Goal: Task Accomplishment & Management: Manage account settings

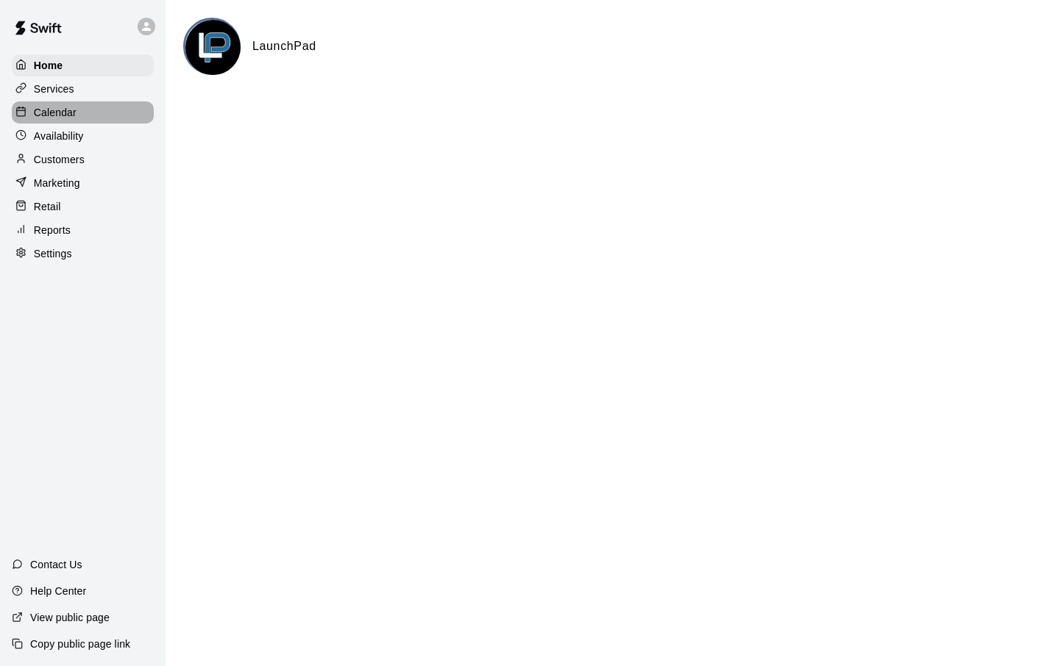
click at [60, 115] on p "Calendar" at bounding box center [55, 112] width 43 height 15
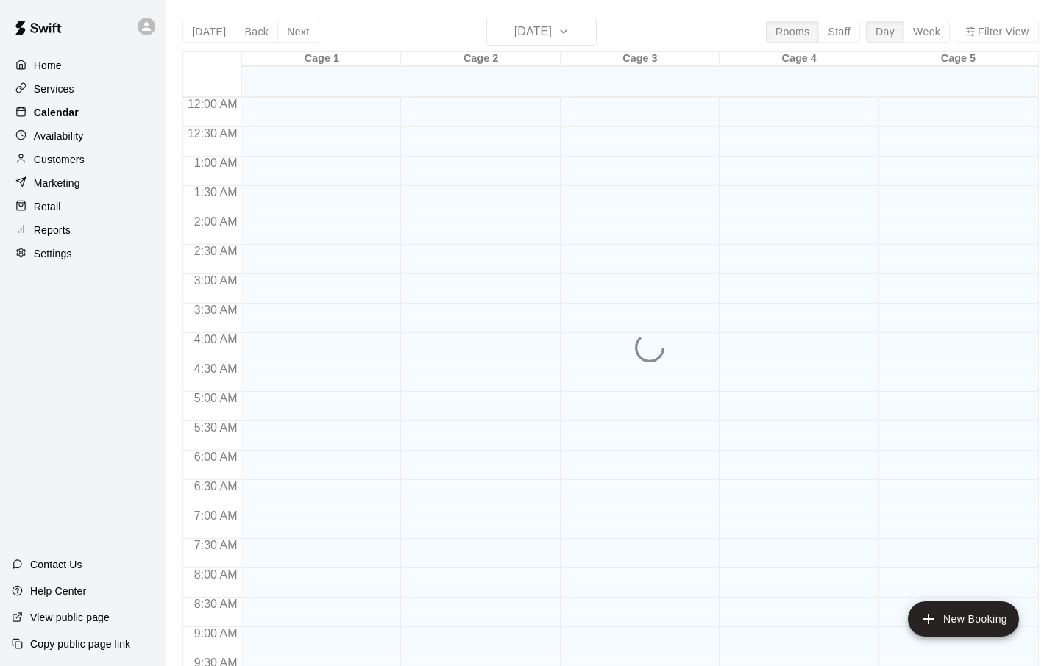
scroll to position [740, 0]
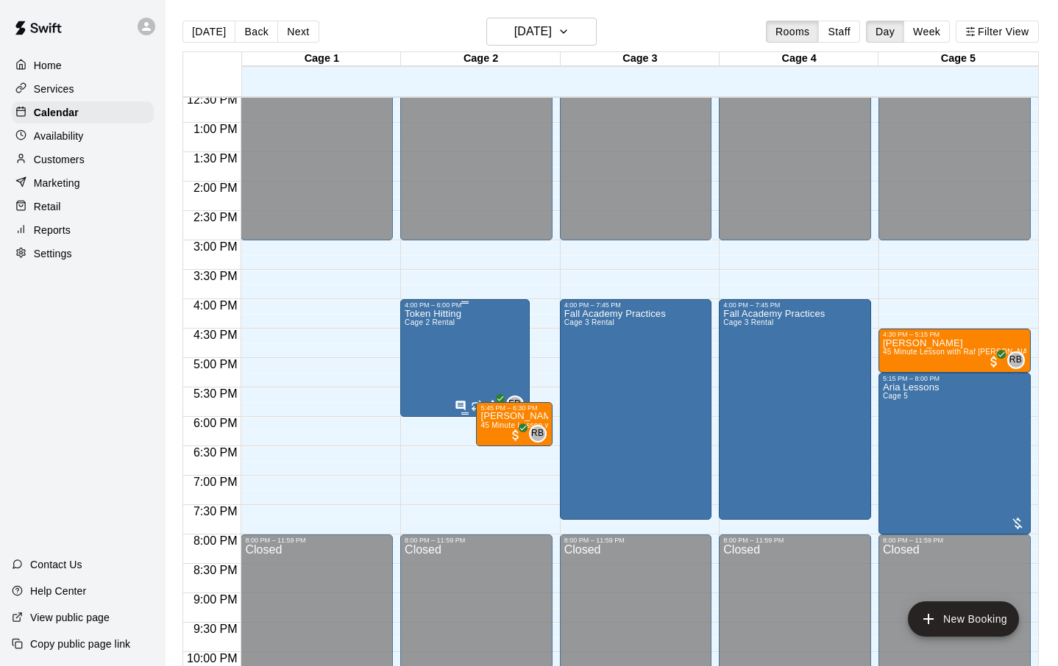
click at [474, 366] on div "Token Hitting Cage 2 Rental FD 0" at bounding box center [465, 642] width 121 height 666
click at [415, 321] on icon "edit" at bounding box center [420, 325] width 18 height 18
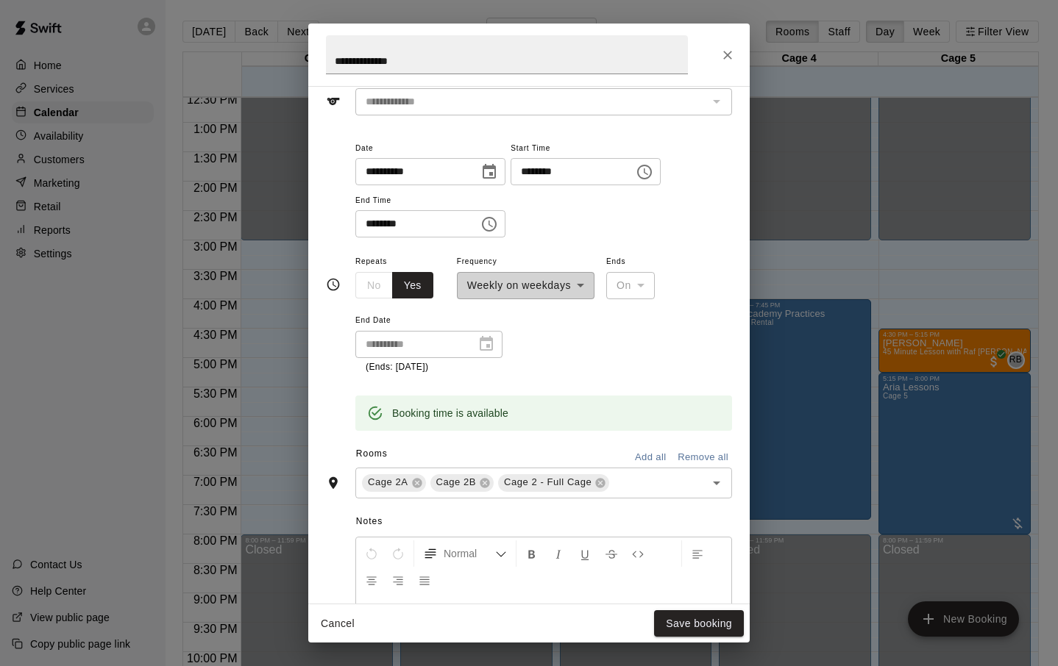
scroll to position [90, 0]
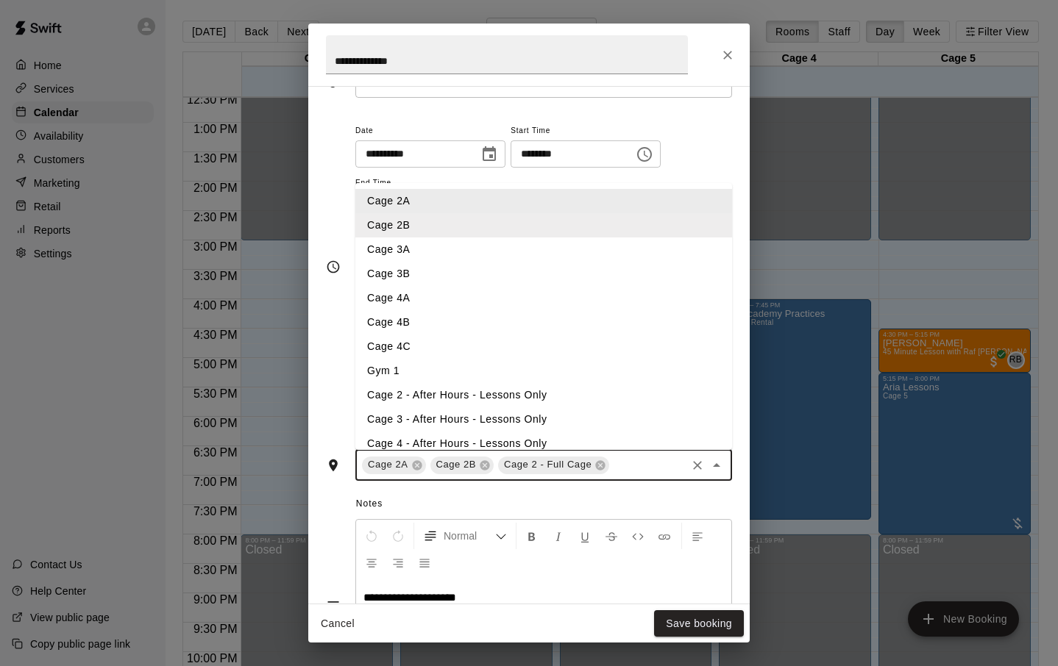
click at [648, 466] on input "text" at bounding box center [647, 465] width 73 height 18
click at [725, 60] on icon "Close" at bounding box center [727, 55] width 15 height 15
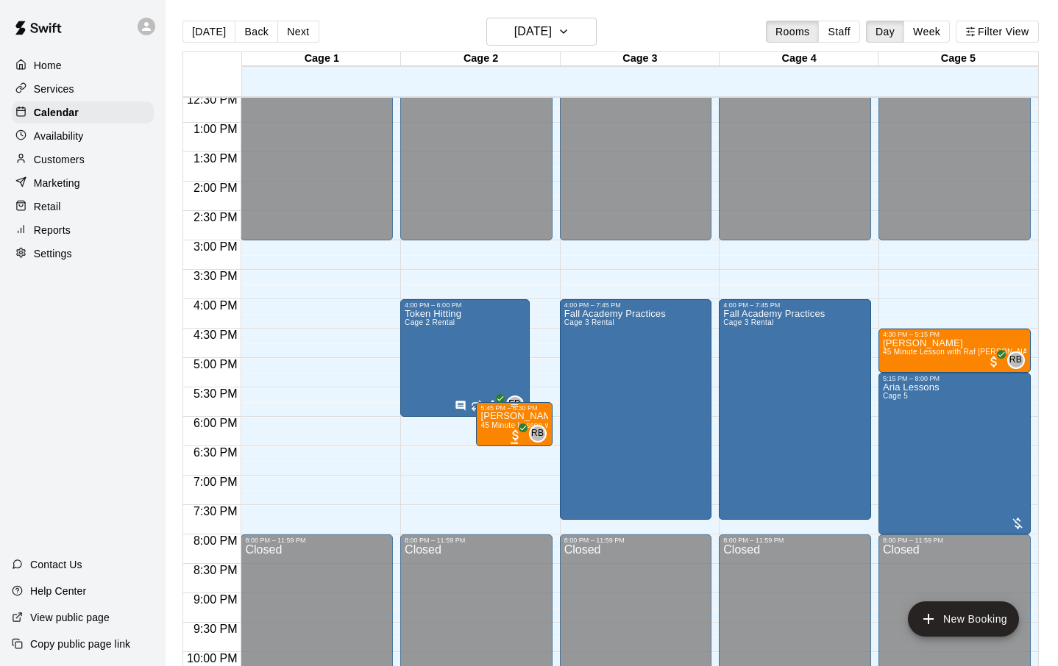
click at [501, 423] on span "45 Minute Lesson with Raf [PERSON_NAME]" at bounding box center [559, 425] width 159 height 8
click at [494, 442] on icon "edit" at bounding box center [496, 438] width 18 height 18
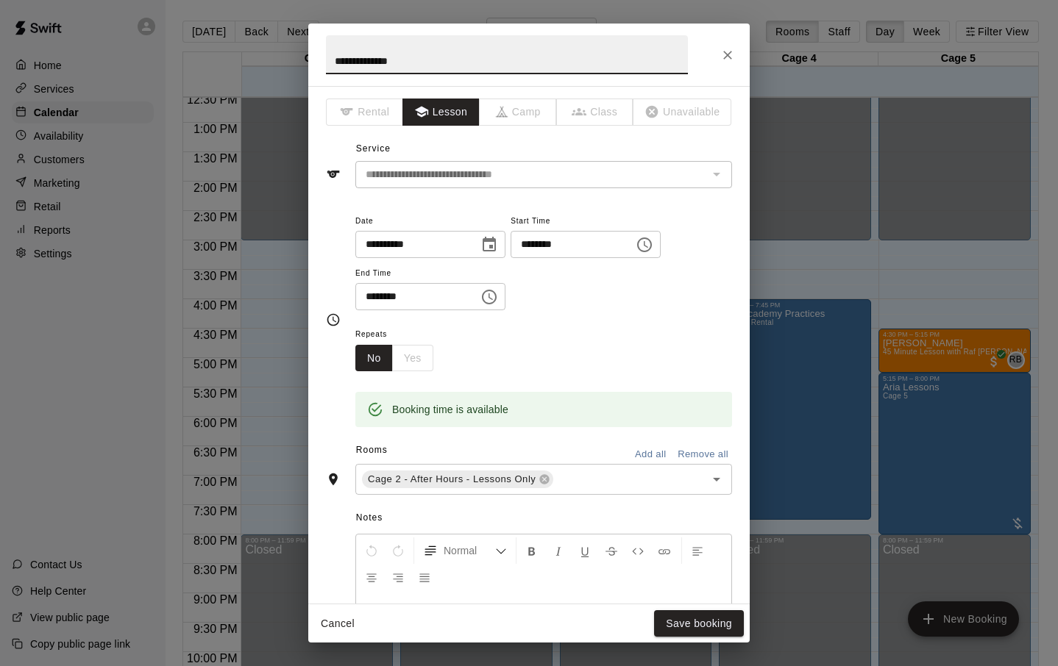
click at [328, 619] on button "Cancel" at bounding box center [337, 624] width 47 height 27
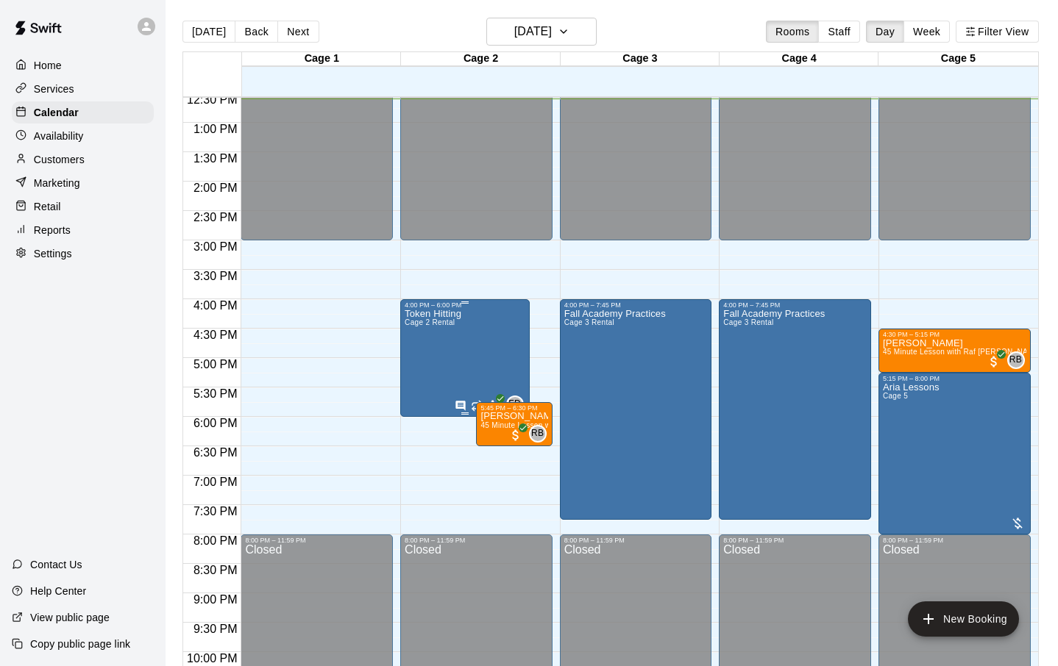
click at [444, 344] on div "Token Hitting Cage 2 Rental" at bounding box center [433, 642] width 57 height 666
click at [423, 325] on icon "edit" at bounding box center [420, 325] width 18 height 18
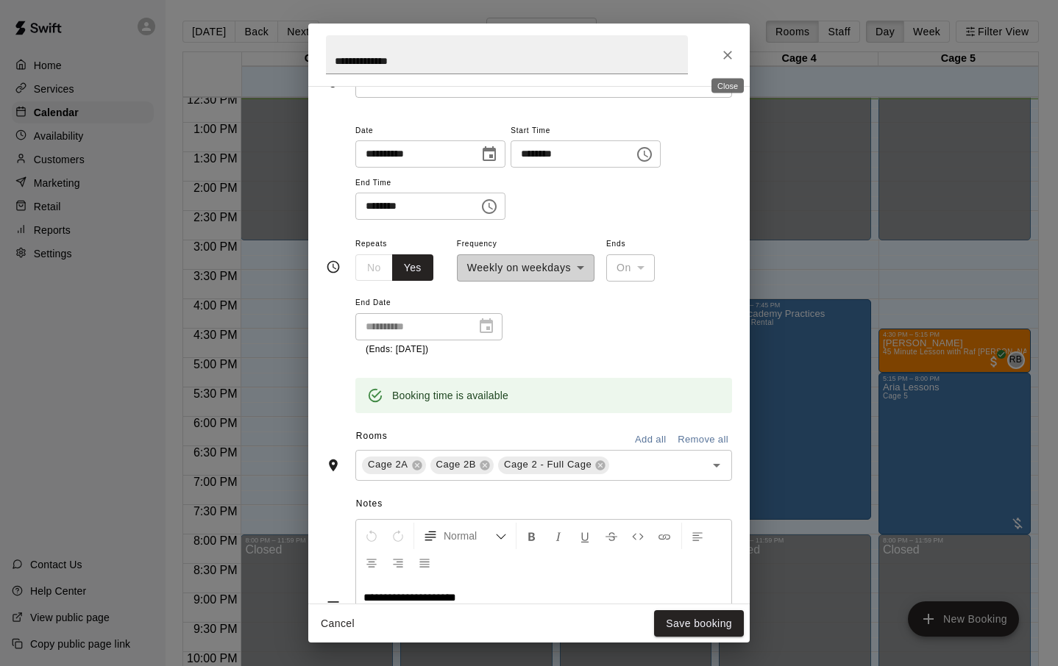
click at [733, 50] on icon "Close" at bounding box center [727, 55] width 15 height 15
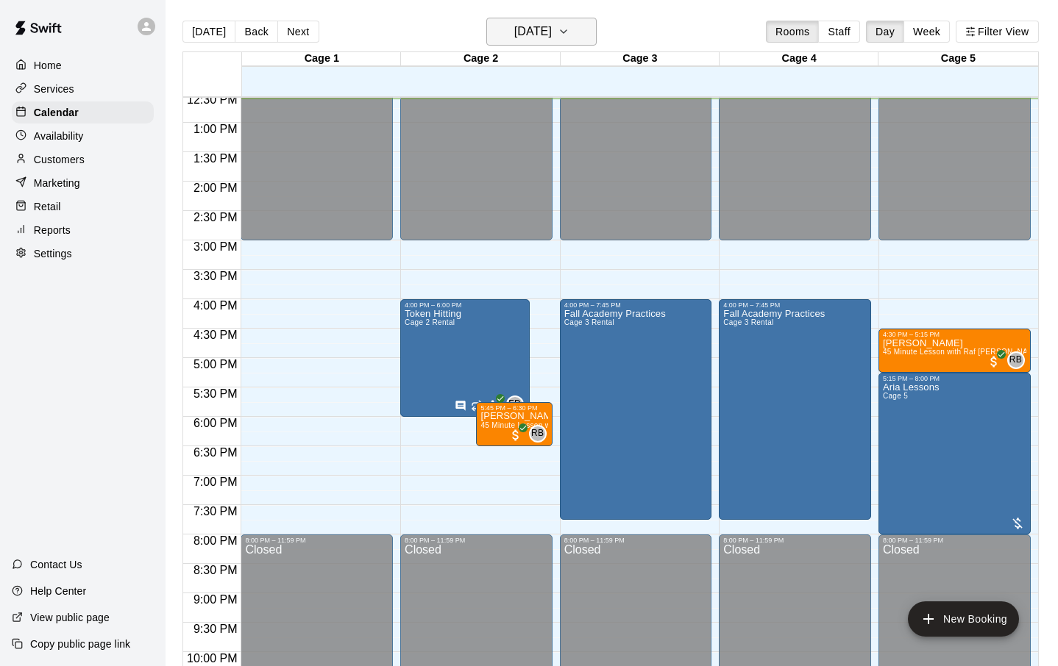
click at [593, 29] on button "[DATE]" at bounding box center [541, 32] width 110 height 28
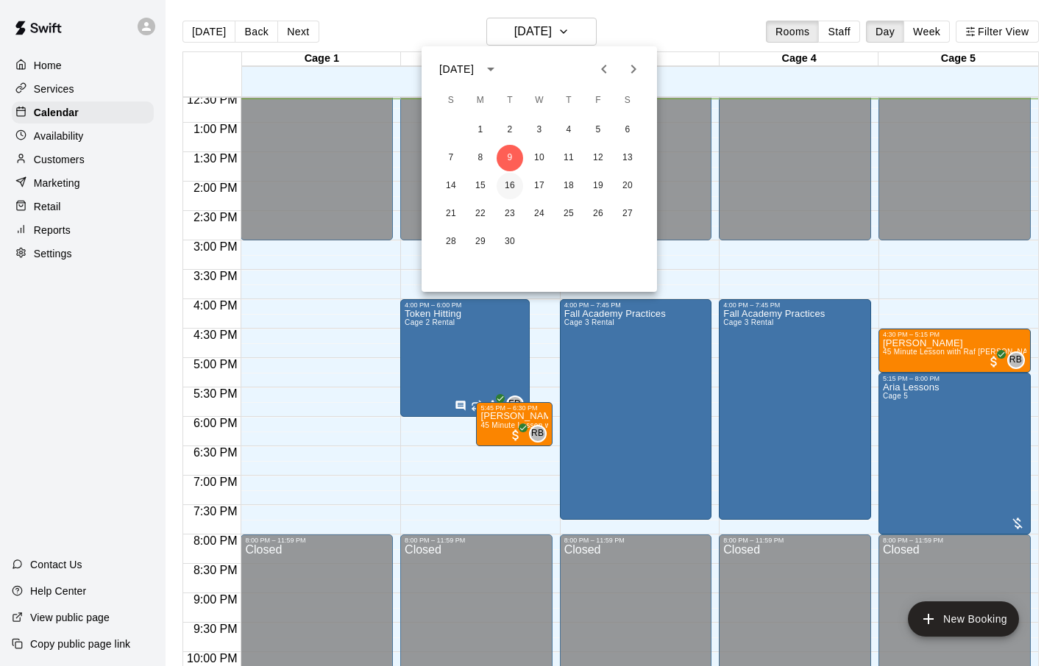
click at [516, 181] on button "16" at bounding box center [509, 186] width 26 height 26
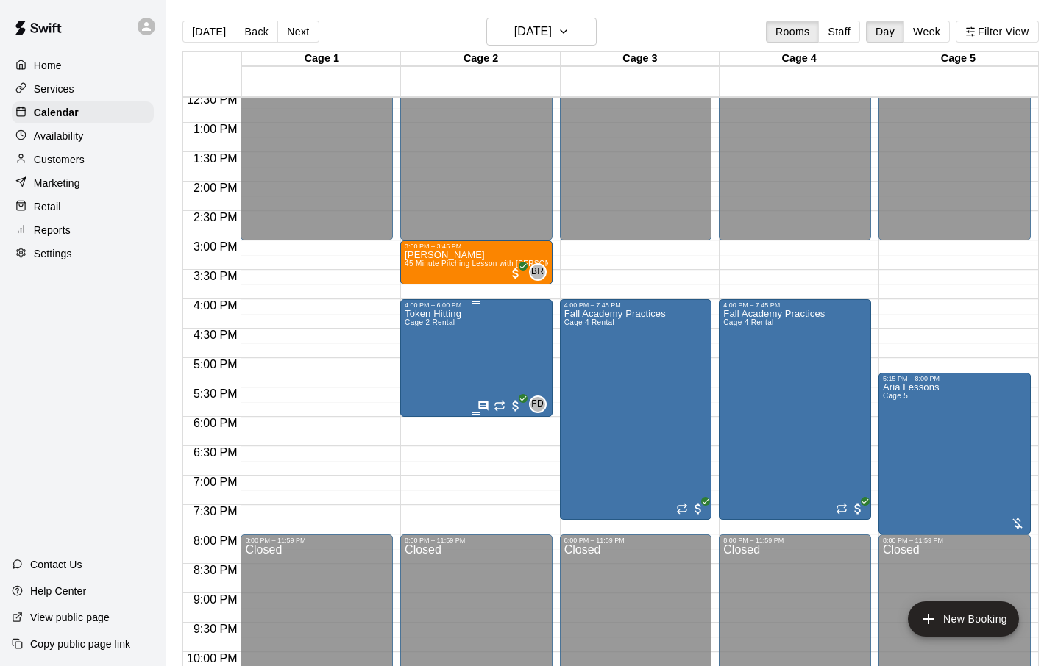
click at [500, 350] on div "Token Hitting Cage 2 Rental FD 0" at bounding box center [476, 642] width 143 height 666
click at [419, 327] on icon "edit" at bounding box center [419, 324] width 13 height 13
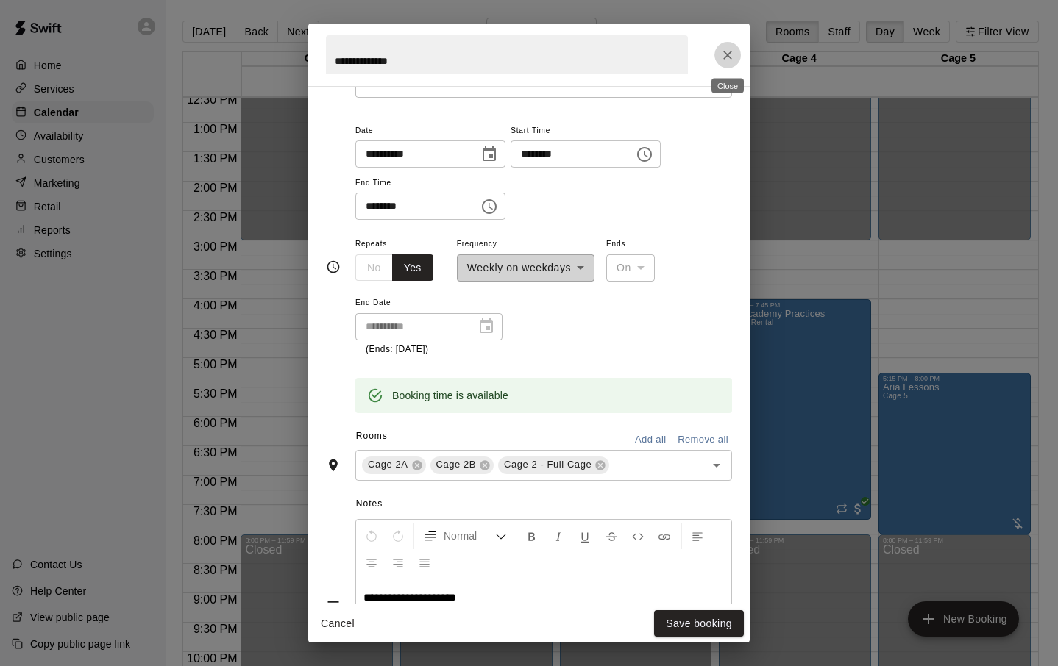
click at [727, 51] on icon "Close" at bounding box center [727, 55] width 15 height 15
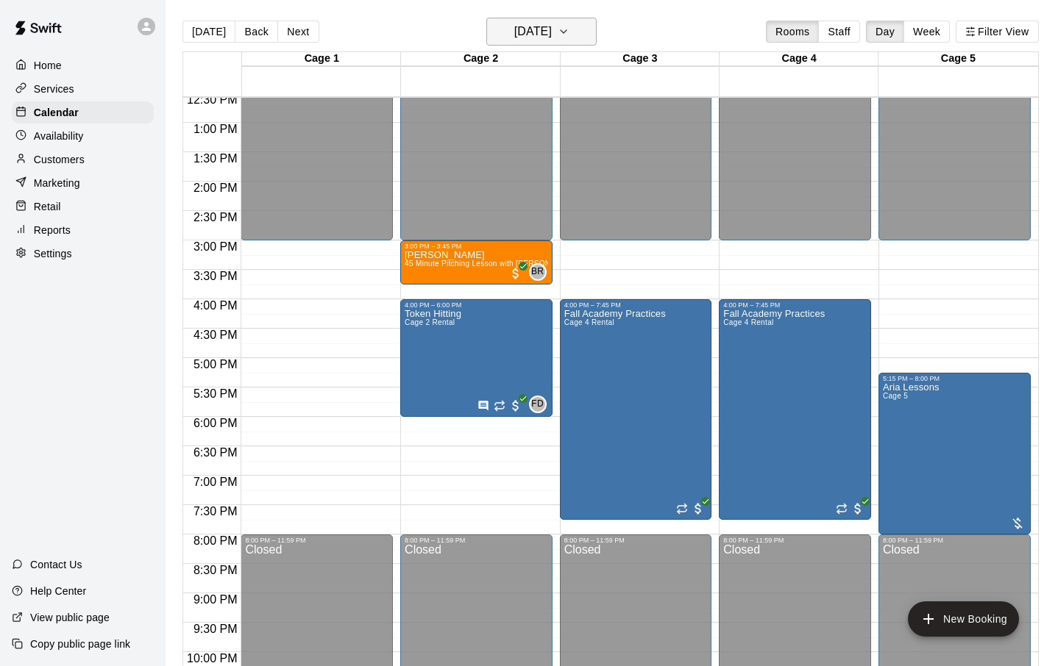
click at [549, 33] on h6 "[DATE]" at bounding box center [533, 31] width 38 height 21
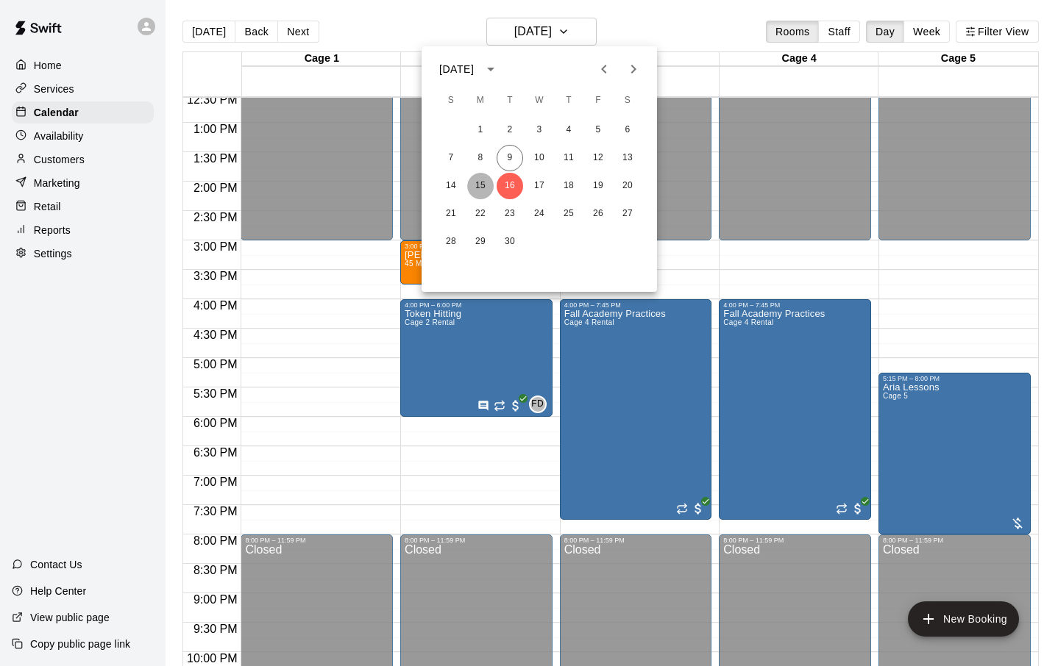
click at [478, 182] on button "15" at bounding box center [480, 186] width 26 height 26
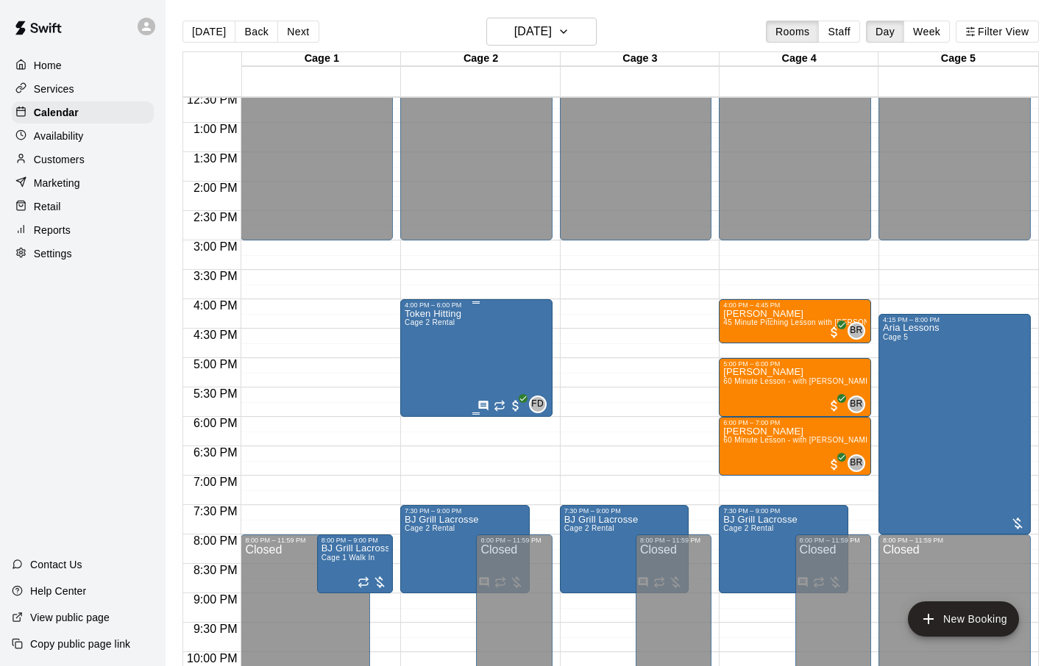
click at [505, 365] on div "Token Hitting Cage 2 Rental FD 0" at bounding box center [476, 642] width 143 height 666
click at [419, 322] on icon "edit" at bounding box center [420, 325] width 18 height 18
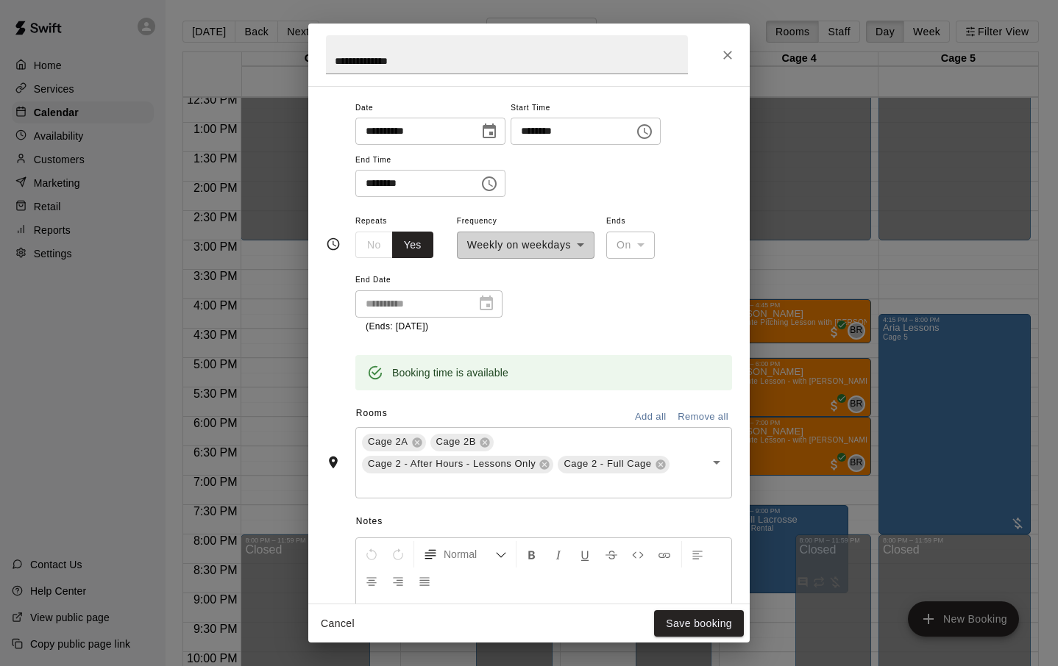
scroll to position [131, 0]
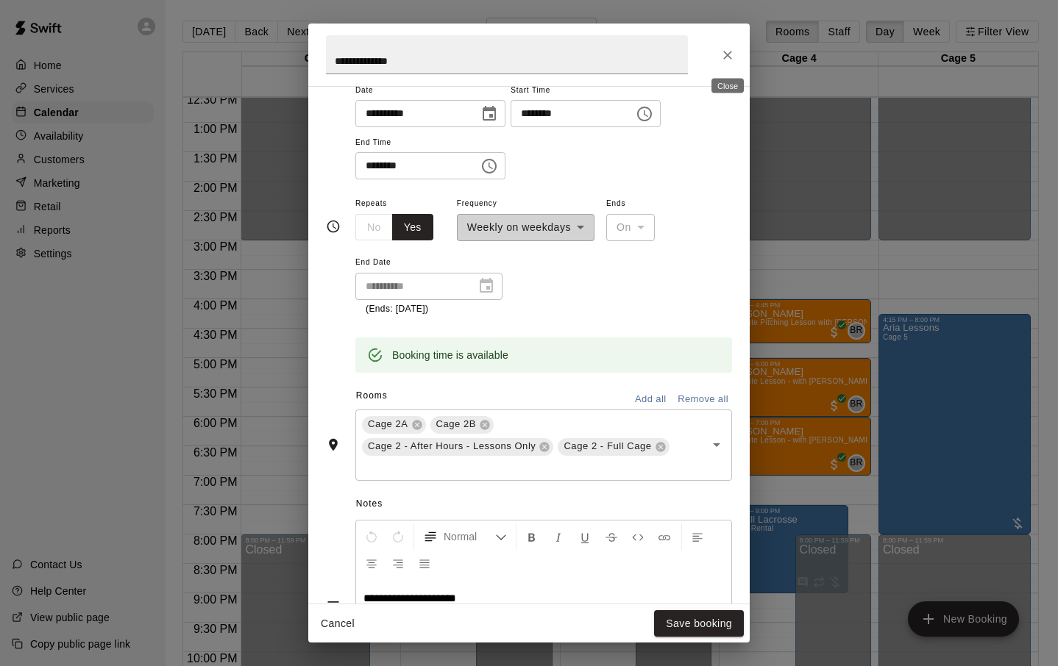
click at [729, 49] on icon "Close" at bounding box center [727, 55] width 15 height 15
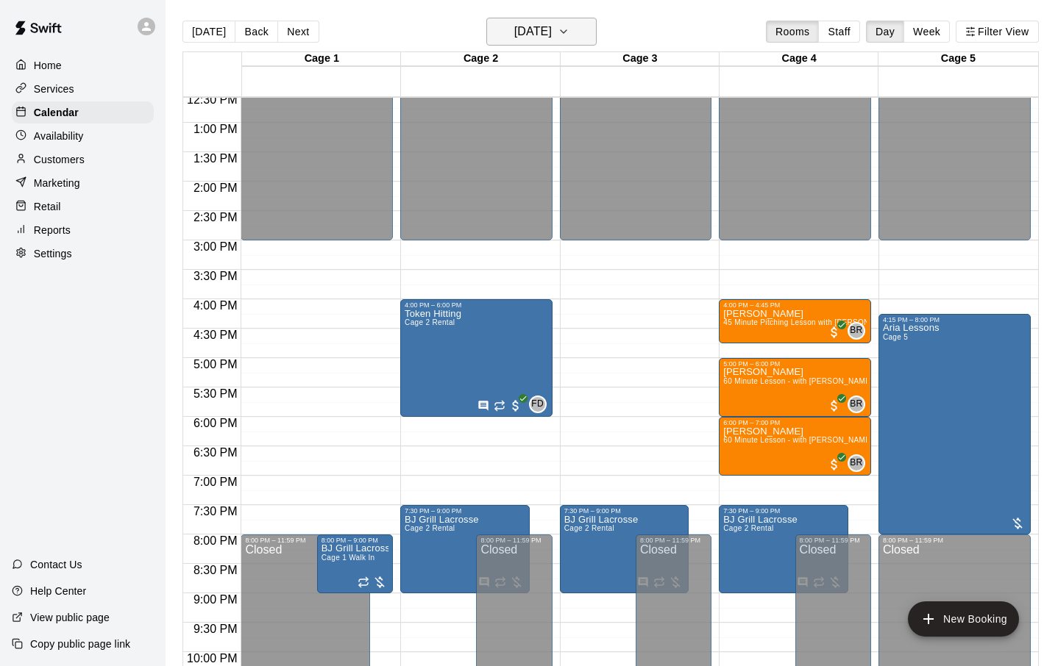
click at [569, 31] on icon "button" at bounding box center [564, 32] width 12 height 18
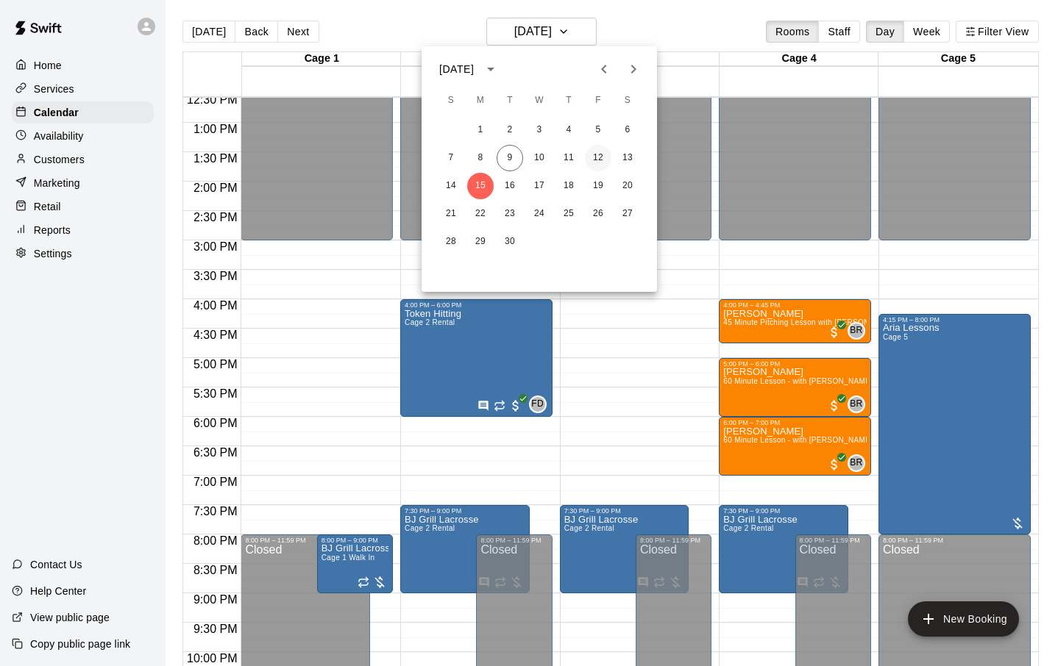
click at [601, 156] on button "12" at bounding box center [598, 158] width 26 height 26
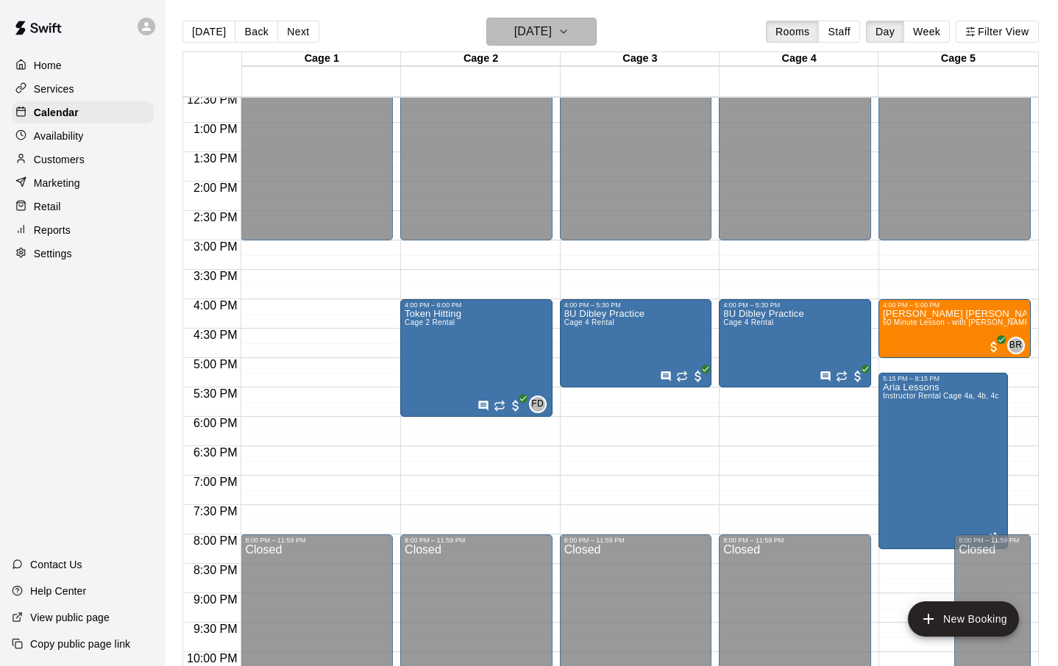
click at [585, 29] on button "[DATE]" at bounding box center [541, 32] width 110 height 28
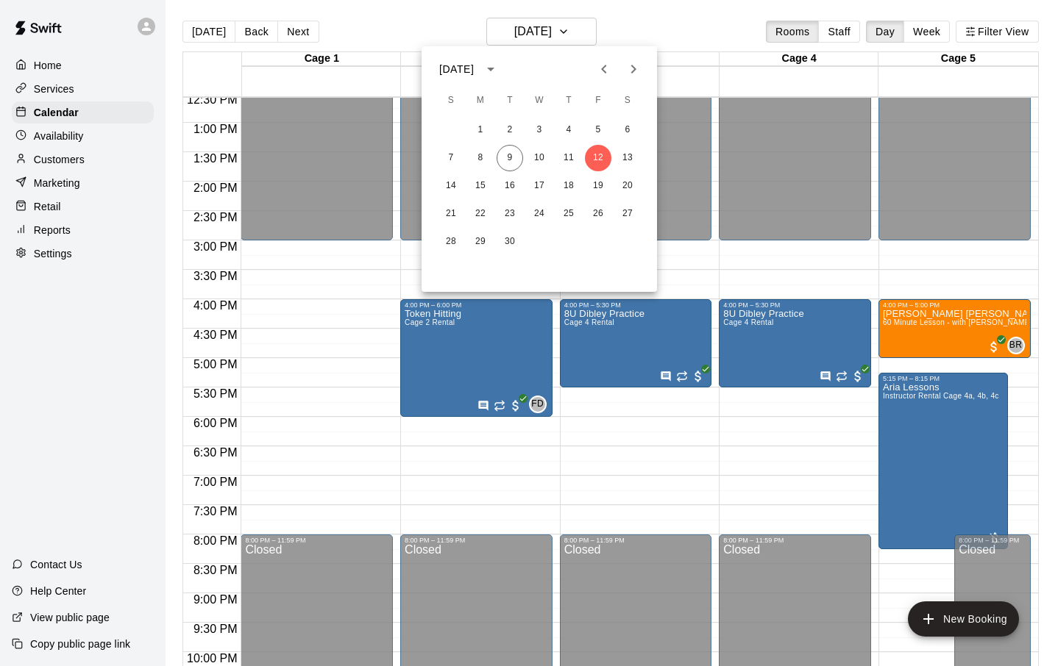
click at [634, 68] on icon "Next month" at bounding box center [633, 69] width 5 height 9
click at [627, 157] on button "11" at bounding box center [627, 158] width 26 height 26
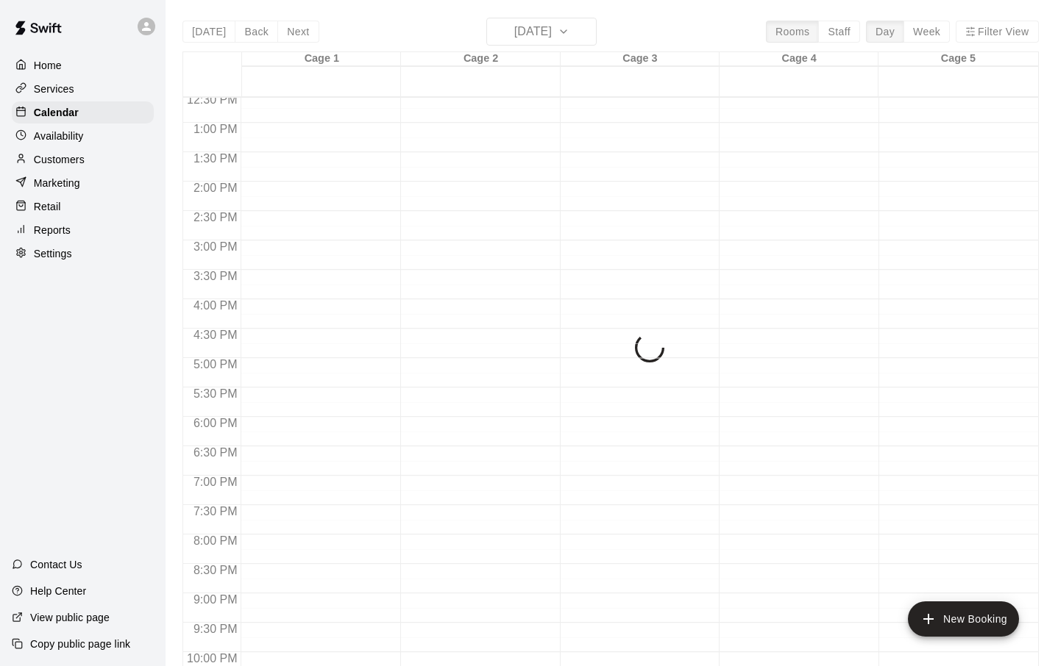
click at [627, 157] on div "1 2 3 4 5 6 7 8 9 10 11 12 13 14 15 16 17 18 19 20 21 22 23 24 25 26 27 28 29 3…" at bounding box center [539, 124] width 177 height 79
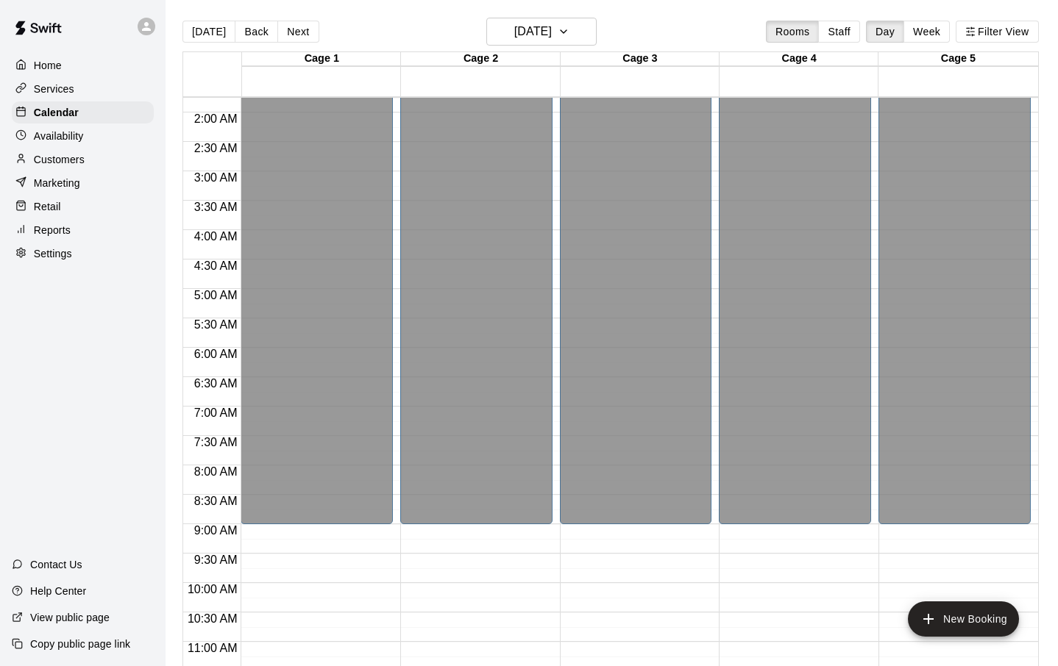
scroll to position [0, 0]
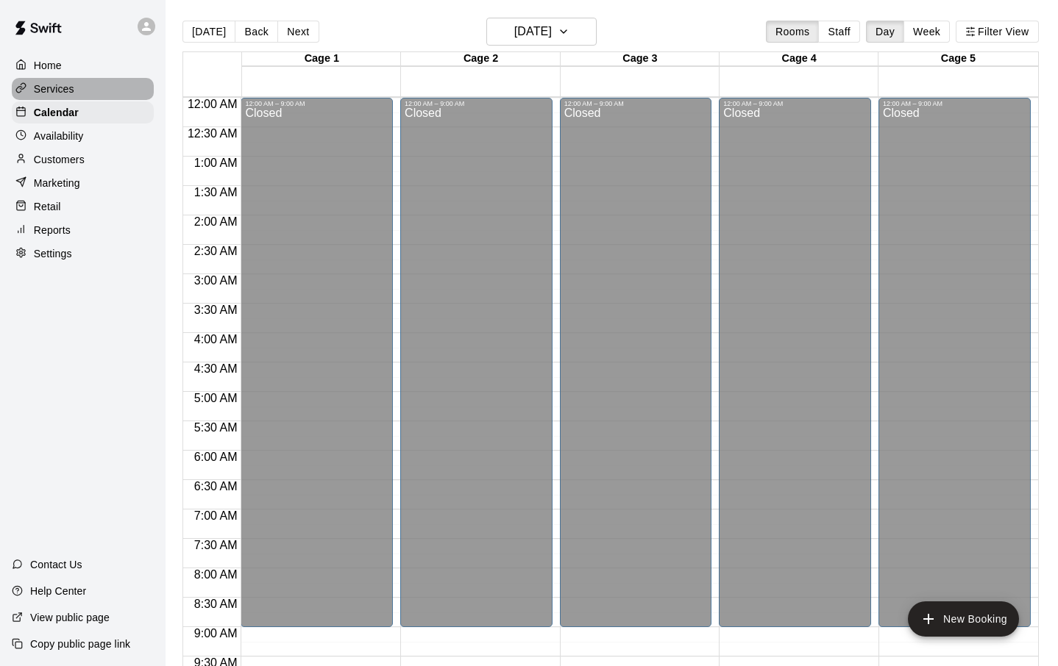
click at [60, 88] on p "Services" at bounding box center [54, 89] width 40 height 15
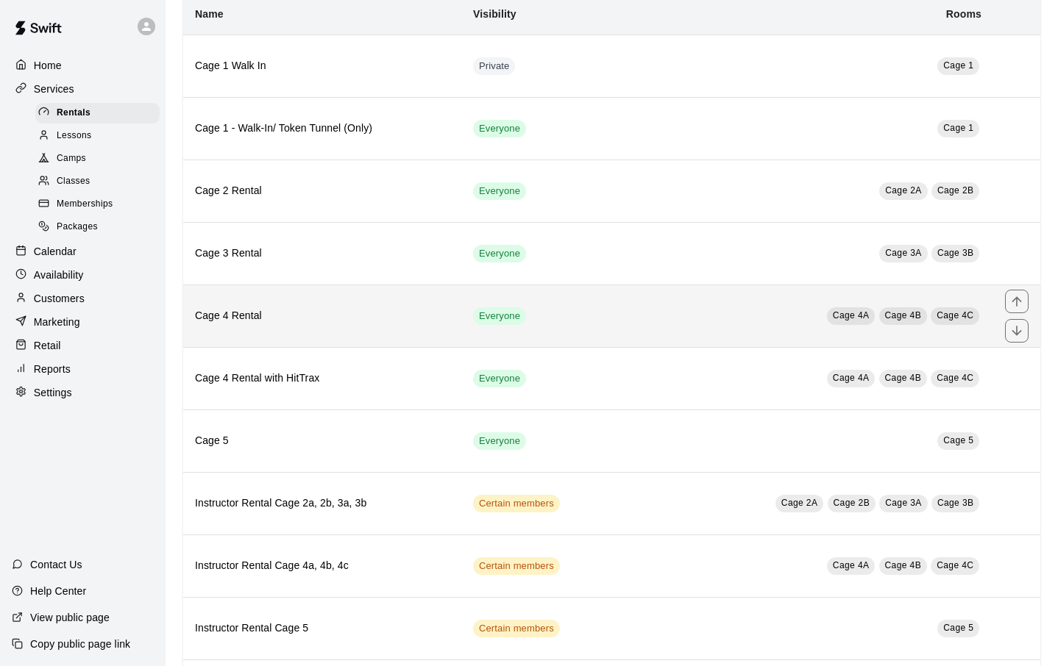
scroll to position [179, 0]
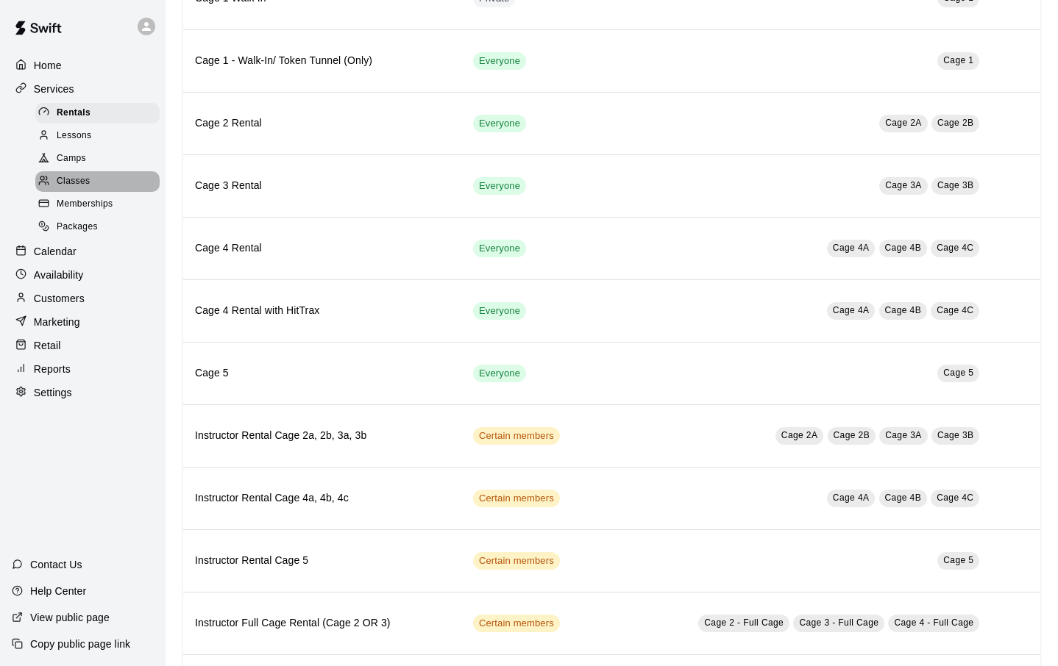
click at [77, 182] on span "Classes" at bounding box center [73, 181] width 33 height 15
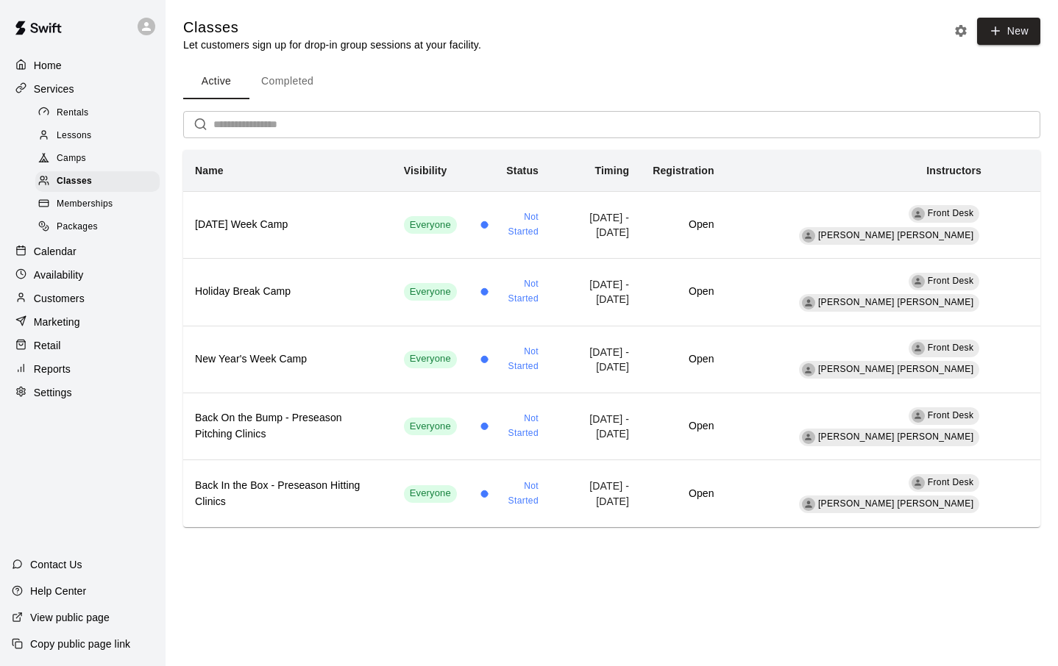
click at [78, 158] on span "Camps" at bounding box center [71, 159] width 29 height 15
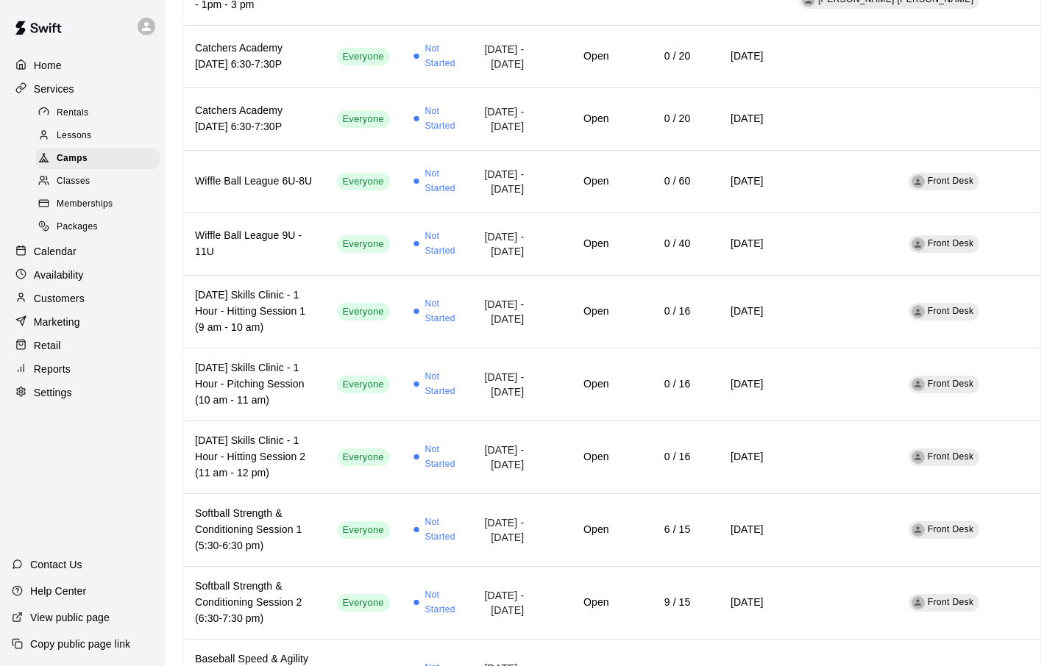
scroll to position [539, 0]
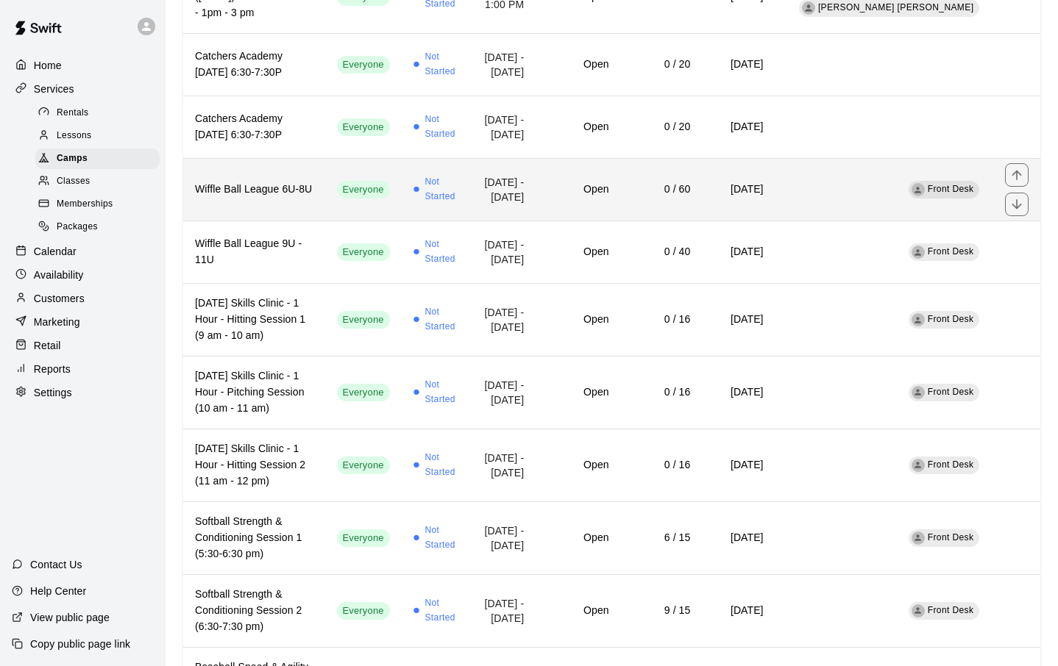
click at [259, 198] on h6 "Wiffle Ball League 6U-8U" at bounding box center [254, 190] width 118 height 16
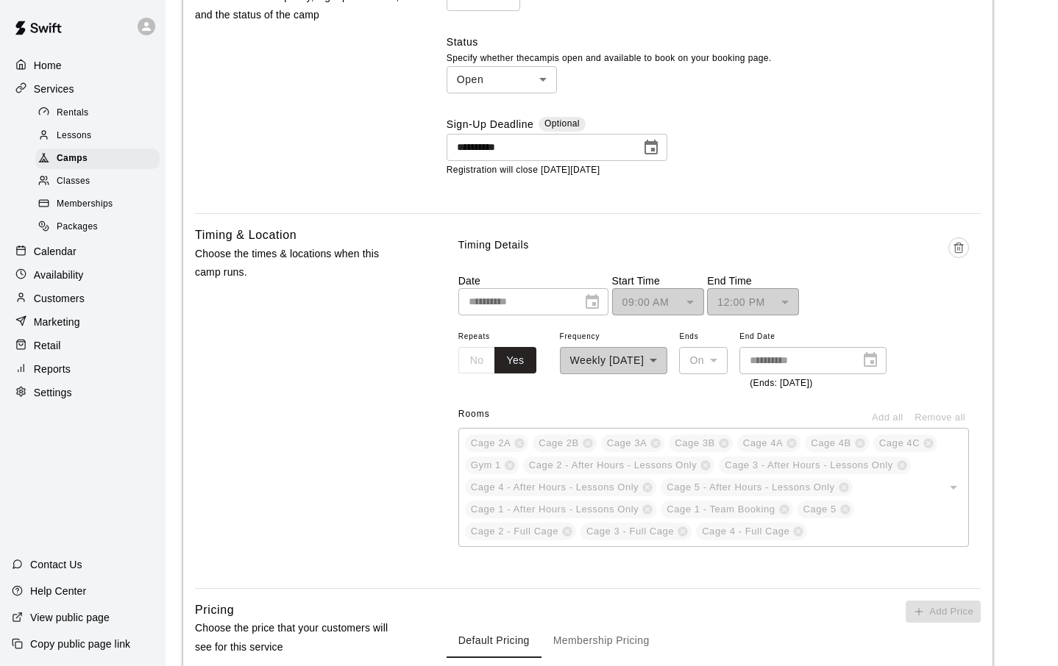
scroll to position [612, 0]
